Goal: Information Seeking & Learning: Stay updated

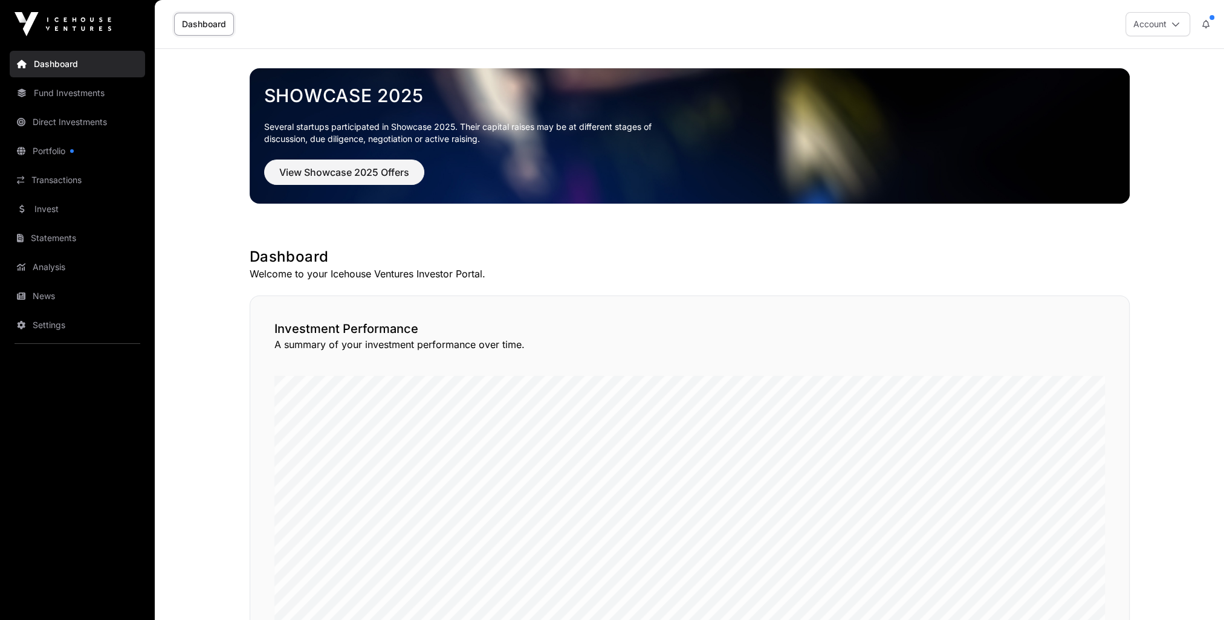
click at [41, 141] on link "Portfolio" at bounding box center [77, 151] width 135 height 27
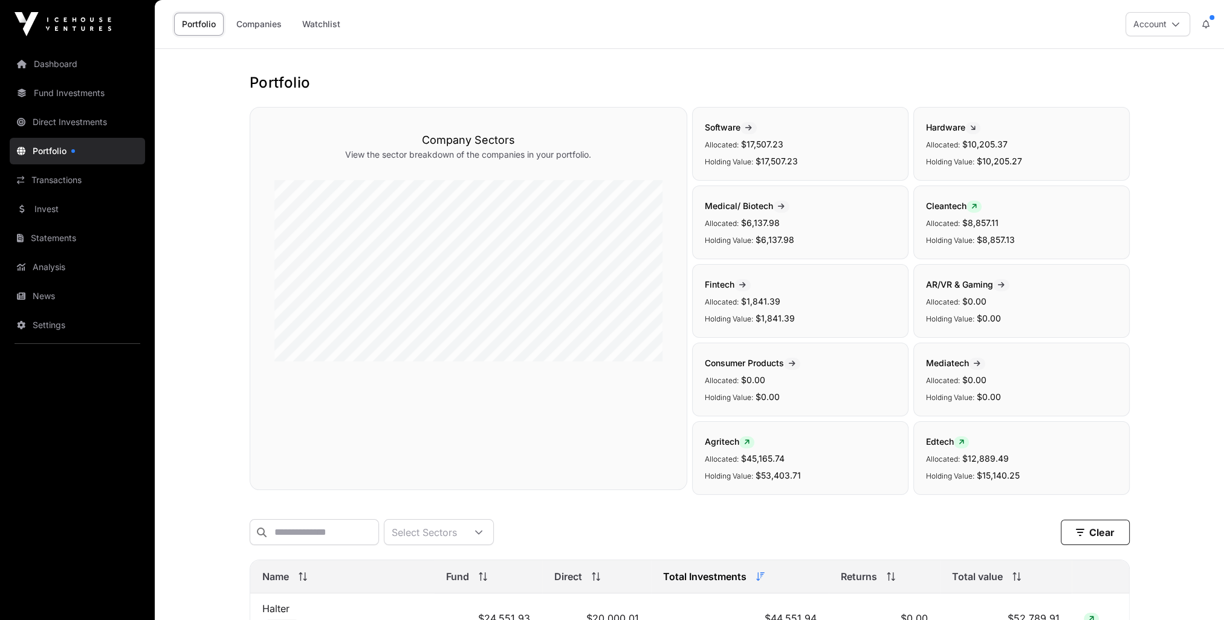
click at [53, 299] on link "News" at bounding box center [77, 296] width 135 height 27
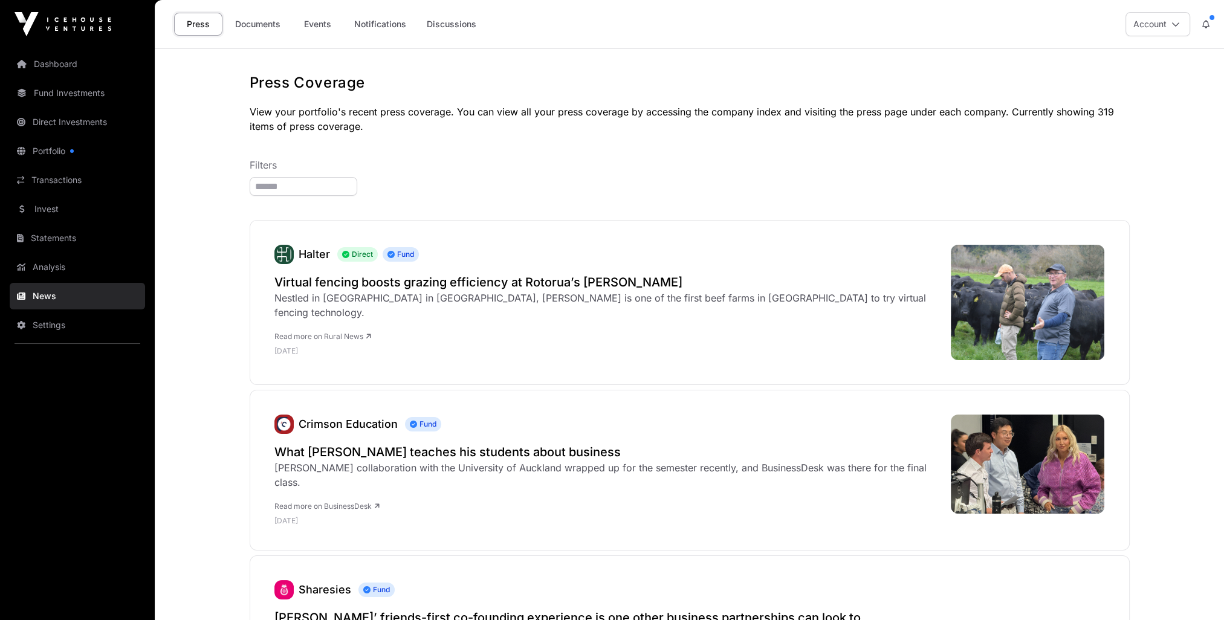
click at [271, 25] on link "Documents" at bounding box center [257, 24] width 61 height 23
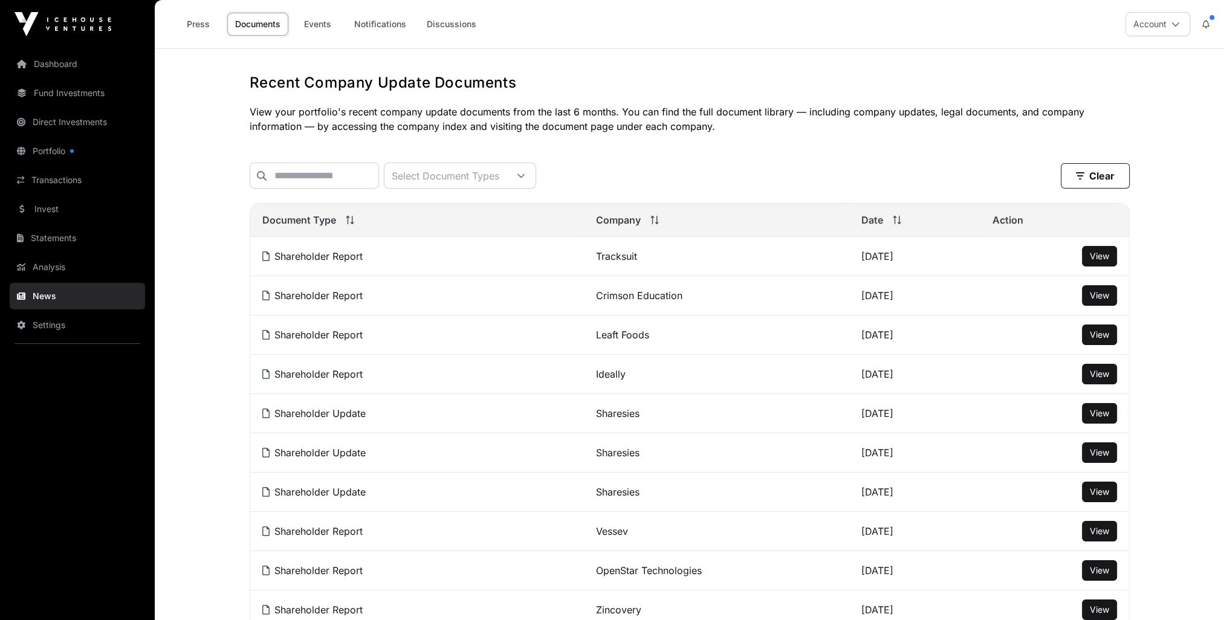
click at [1103, 417] on span "View" at bounding box center [1099, 413] width 19 height 10
click at [1104, 300] on span "View" at bounding box center [1099, 295] width 19 height 10
click at [57, 62] on link "Dashboard" at bounding box center [77, 64] width 135 height 27
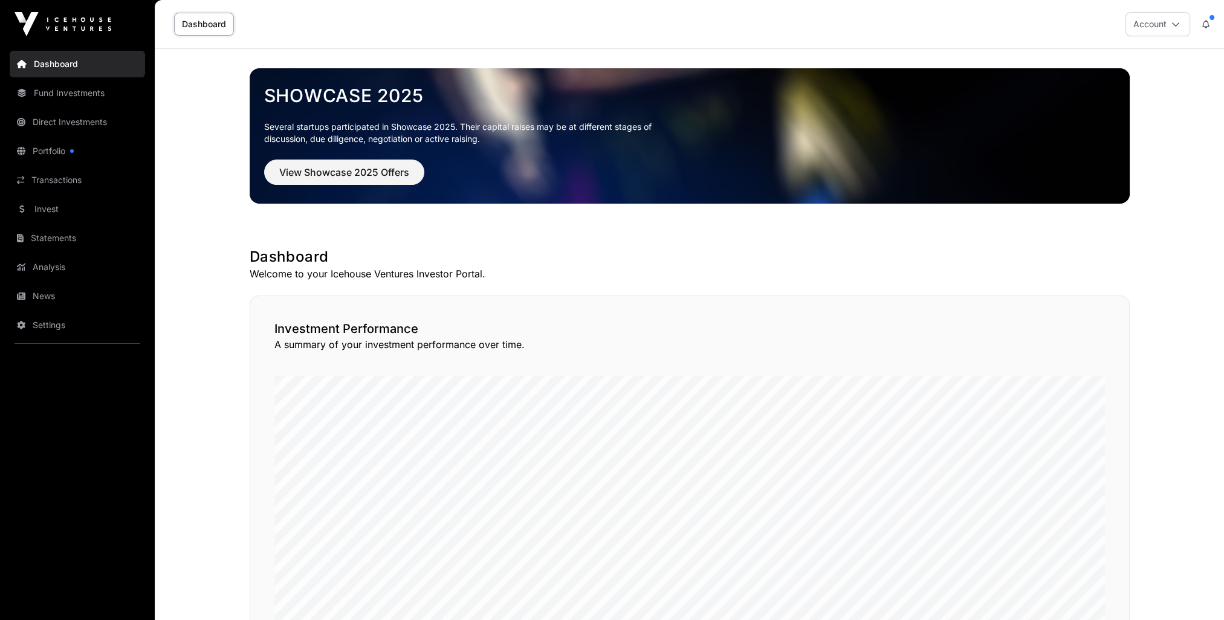
click at [56, 265] on link "Analysis" at bounding box center [77, 267] width 135 height 27
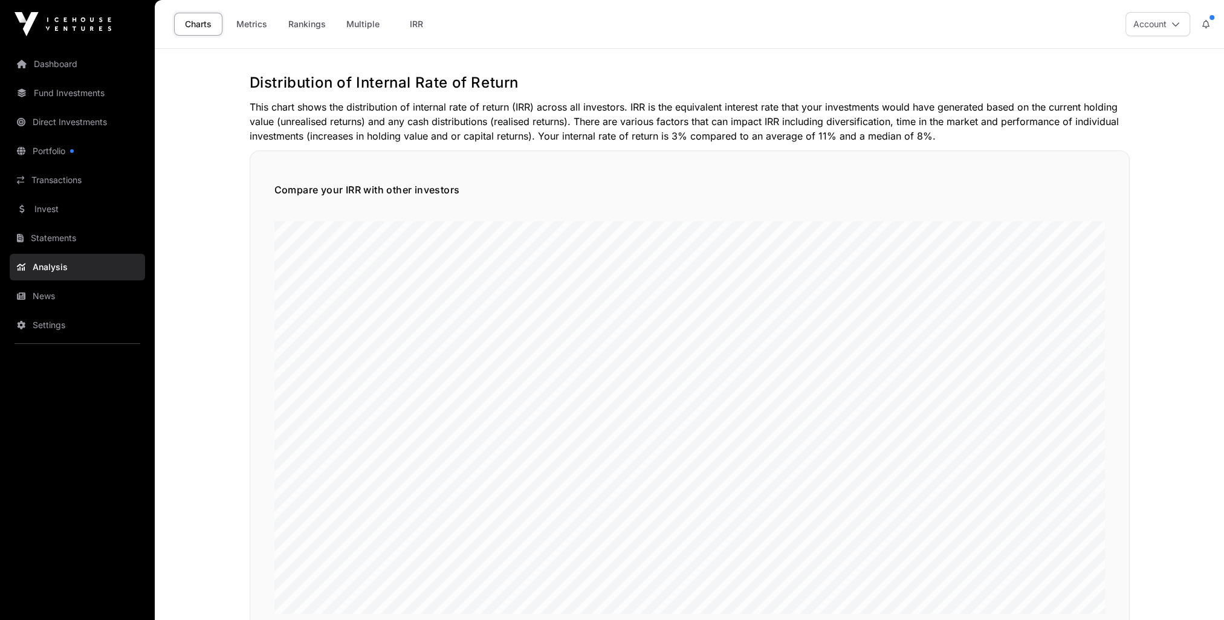
click at [1177, 21] on icon at bounding box center [1175, 24] width 8 height 8
click at [1070, 168] on span "Sign Out" at bounding box center [1082, 169] width 34 height 12
